Goal: Task Accomplishment & Management: Complete application form

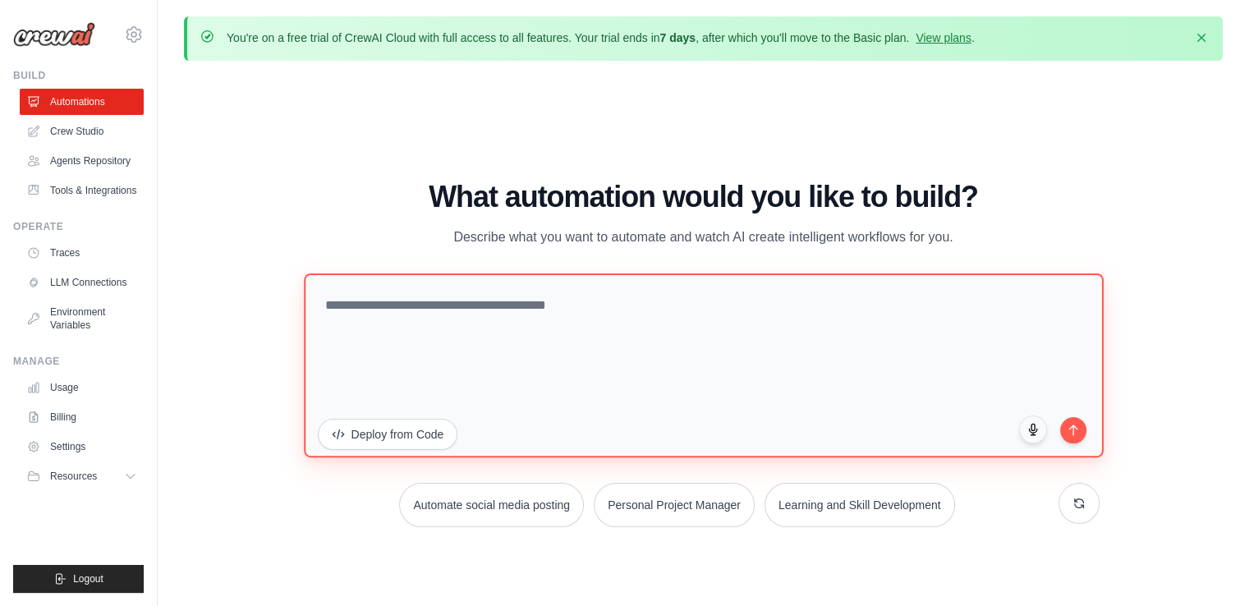
click at [443, 328] on textarea at bounding box center [704, 365] width 800 height 184
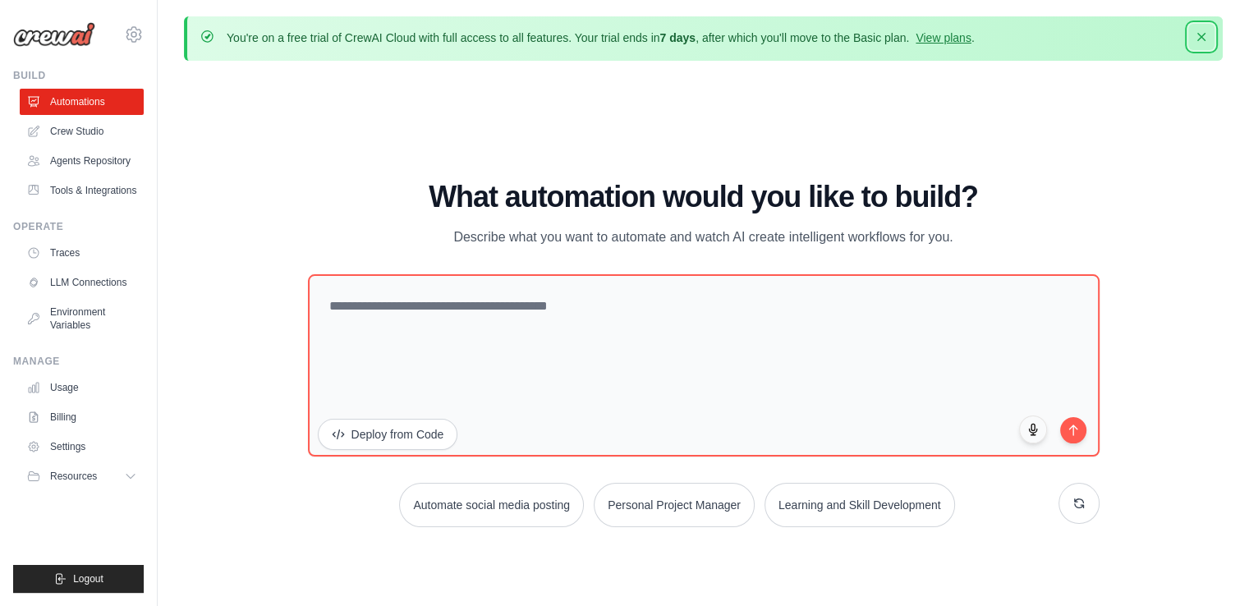
click at [1207, 38] on icon "button" at bounding box center [1201, 37] width 16 height 16
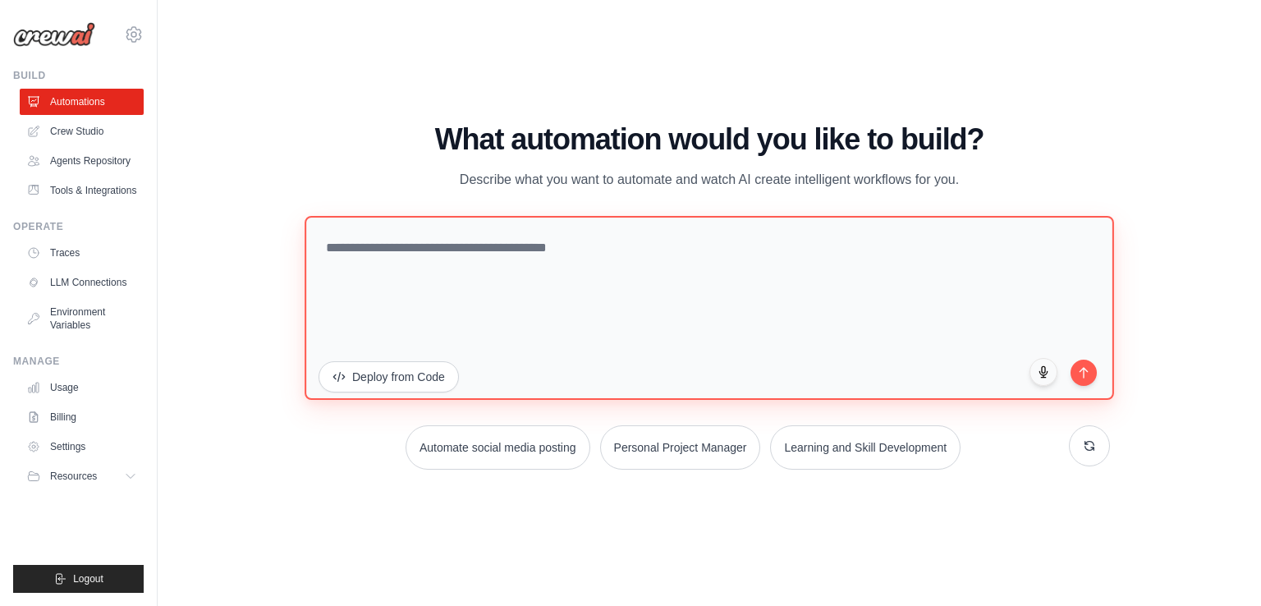
click at [407, 313] on textarea at bounding box center [710, 308] width 810 height 184
click at [470, 227] on textarea at bounding box center [710, 308] width 810 height 184
click at [443, 267] on textarea at bounding box center [710, 308] width 810 height 184
click at [446, 266] on textarea at bounding box center [710, 308] width 810 height 184
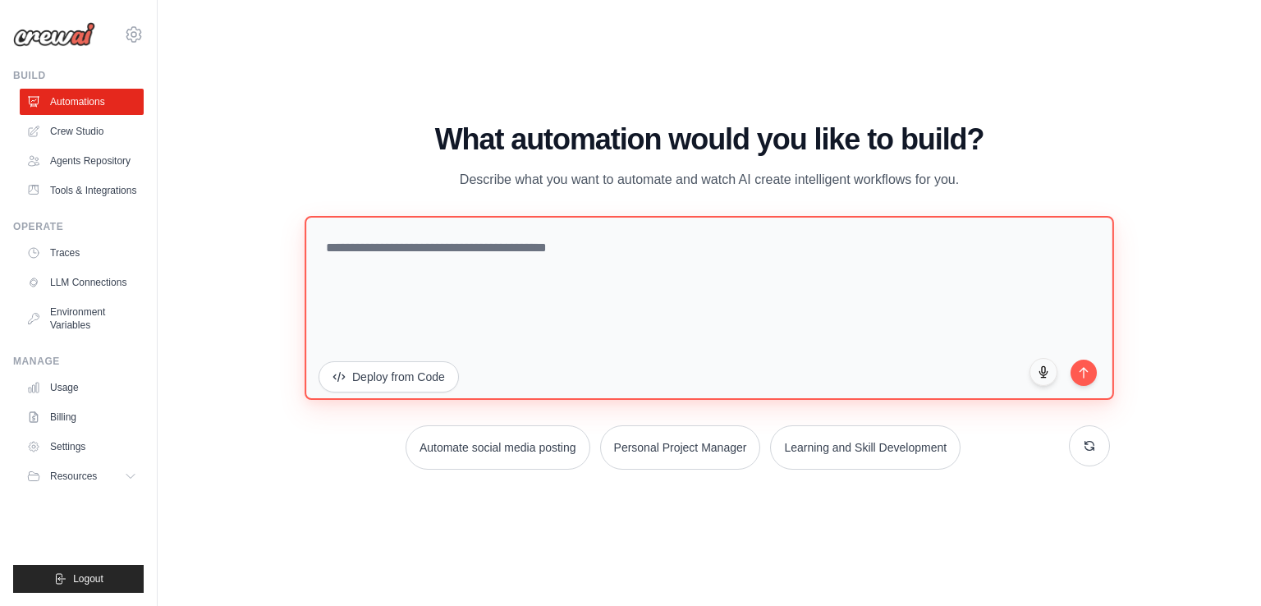
click at [446, 266] on textarea at bounding box center [710, 308] width 810 height 184
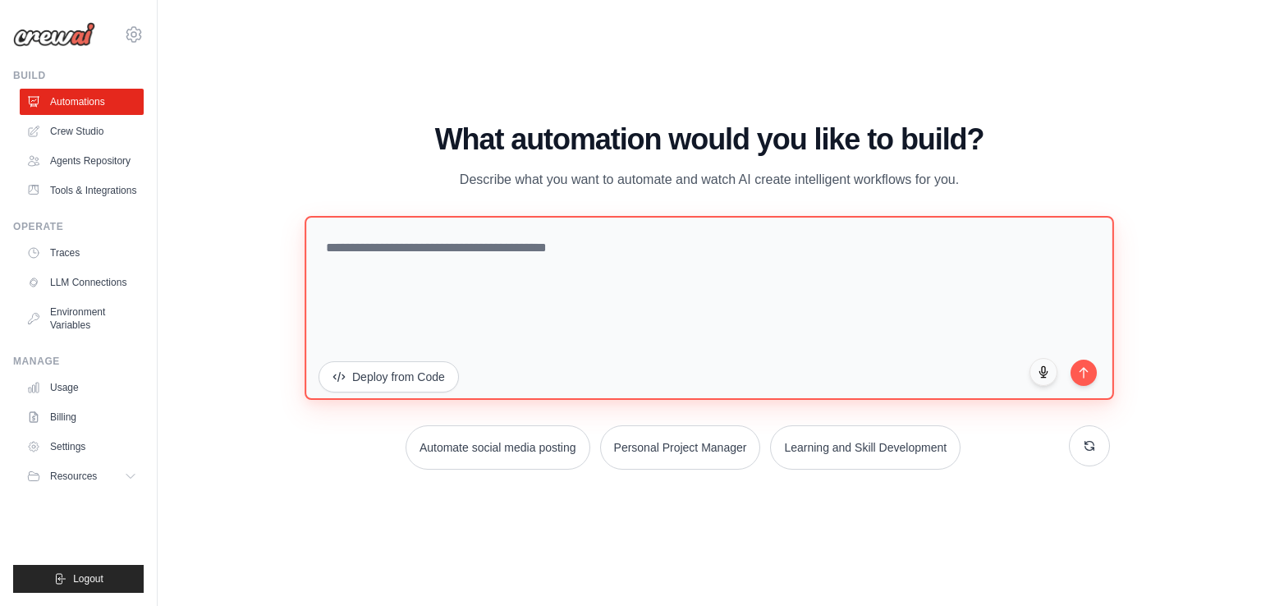
click at [447, 266] on textarea at bounding box center [710, 308] width 810 height 184
click at [447, 251] on textarea at bounding box center [710, 308] width 810 height 184
click at [401, 257] on textarea at bounding box center [710, 308] width 810 height 184
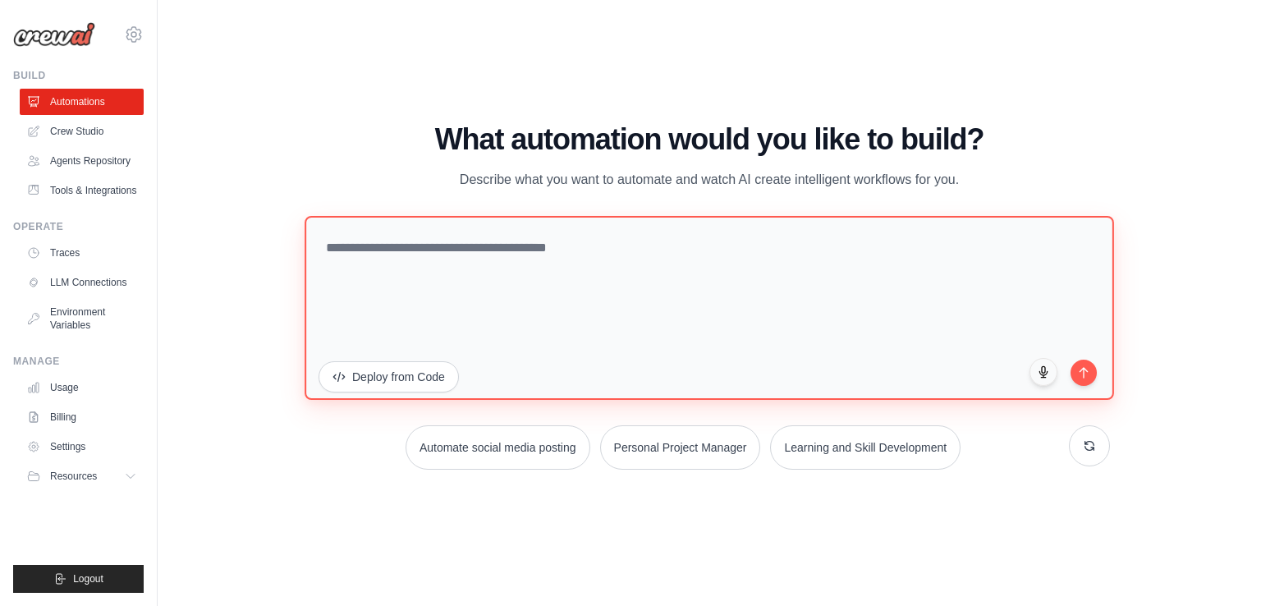
drag, startPoint x: 576, startPoint y: 249, endPoint x: 387, endPoint y: 239, distance: 189.1
click at [387, 239] on textarea at bounding box center [710, 308] width 810 height 184
